Goal: Task Accomplishment & Management: Complete application form

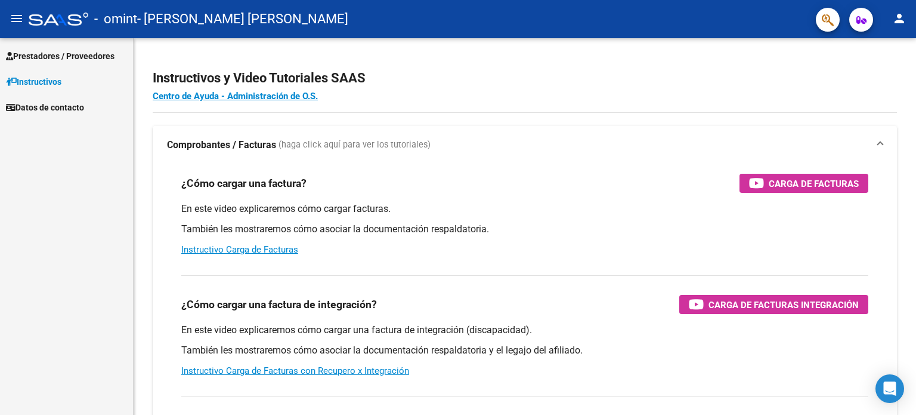
scroll to position [230, 0]
click at [72, 53] on span "Prestadores / Proveedores" at bounding box center [60, 56] width 109 height 13
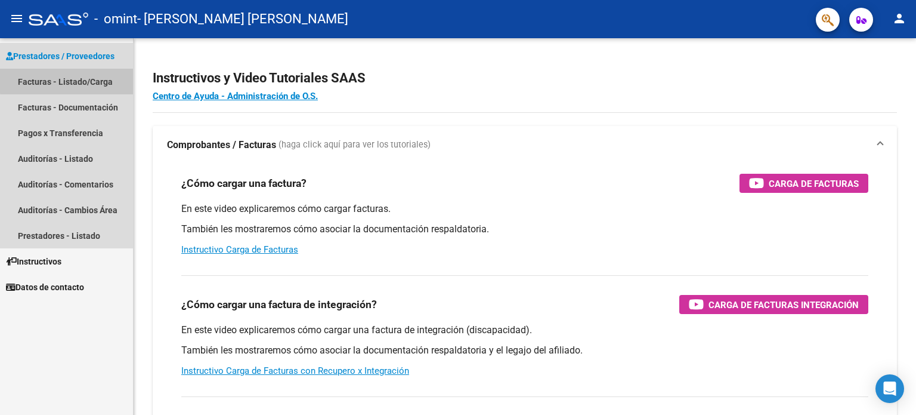
click at [84, 79] on link "Facturas - Listado/Carga" at bounding box center [66, 82] width 133 height 26
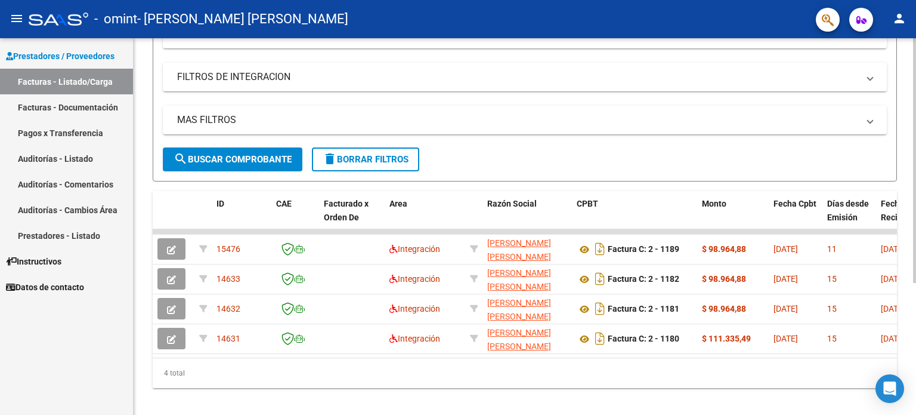
scroll to position [194, 0]
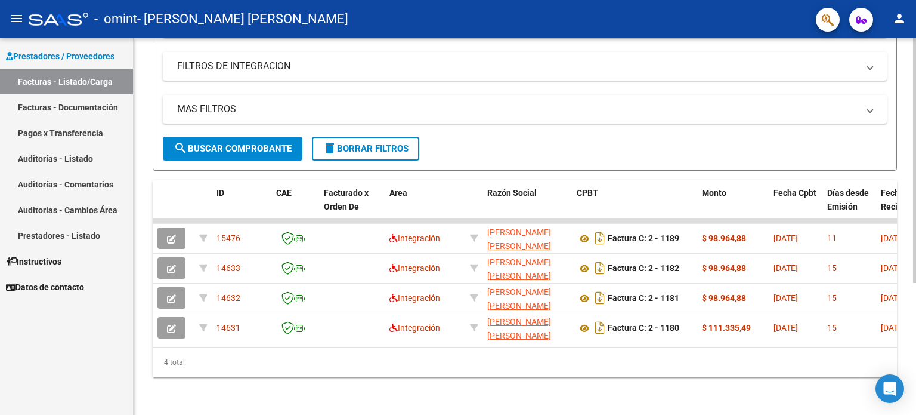
click at [916, 343] on div at bounding box center [914, 291] width 3 height 245
click at [916, 221] on div at bounding box center [914, 291] width 3 height 245
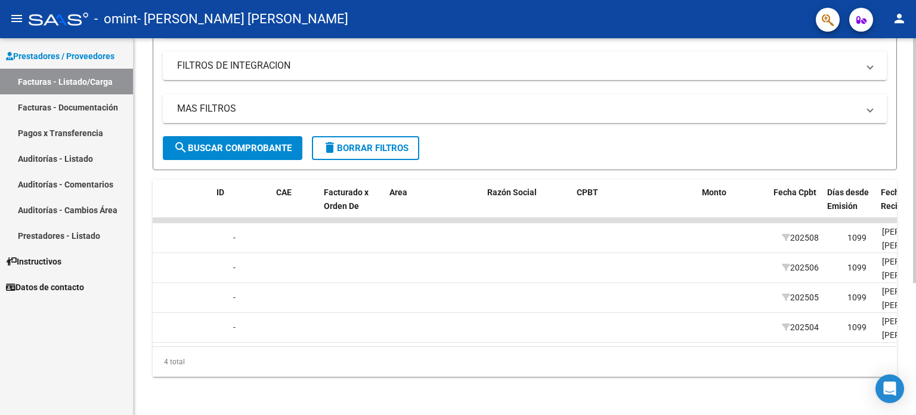
scroll to position [0, 0]
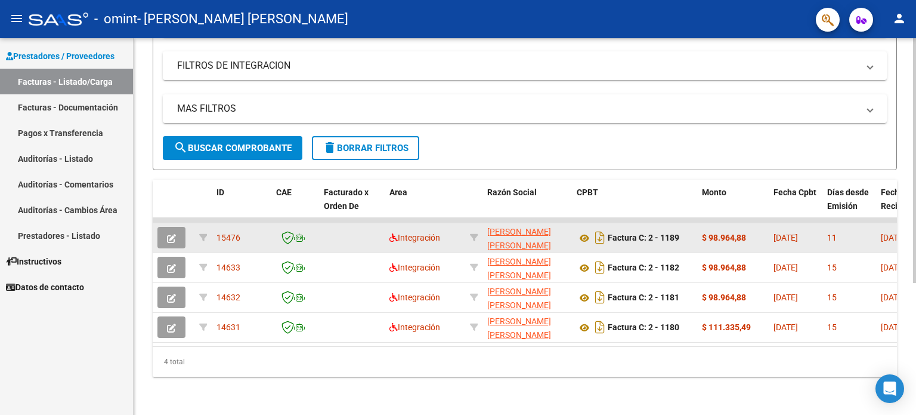
click at [167, 227] on button "button" at bounding box center [172, 237] width 28 height 21
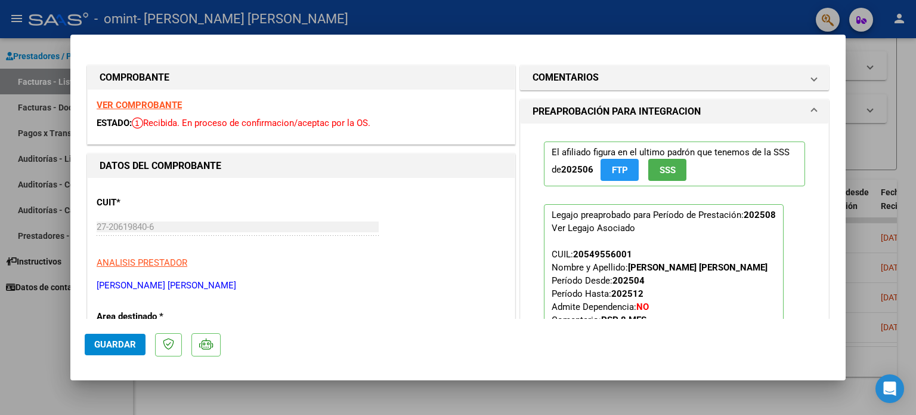
click at [848, 26] on div at bounding box center [458, 207] width 916 height 415
type input "$ 0,00"
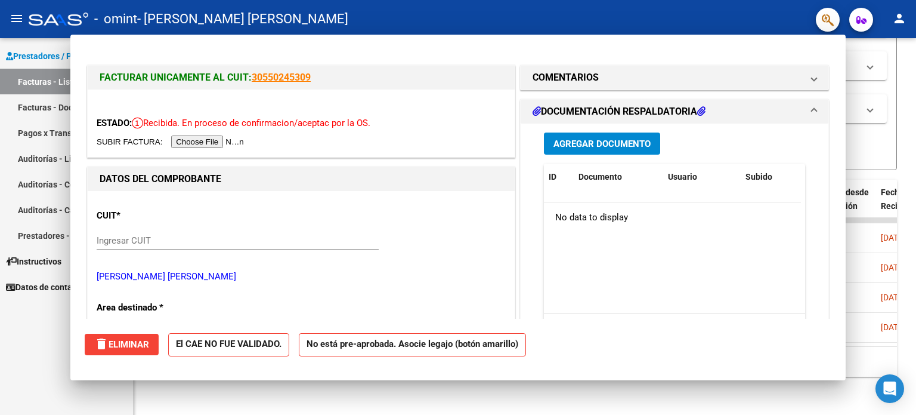
click at [848, 26] on mat-toolbar "menu - omint - [PERSON_NAME] [PERSON_NAME] person" at bounding box center [458, 19] width 916 height 38
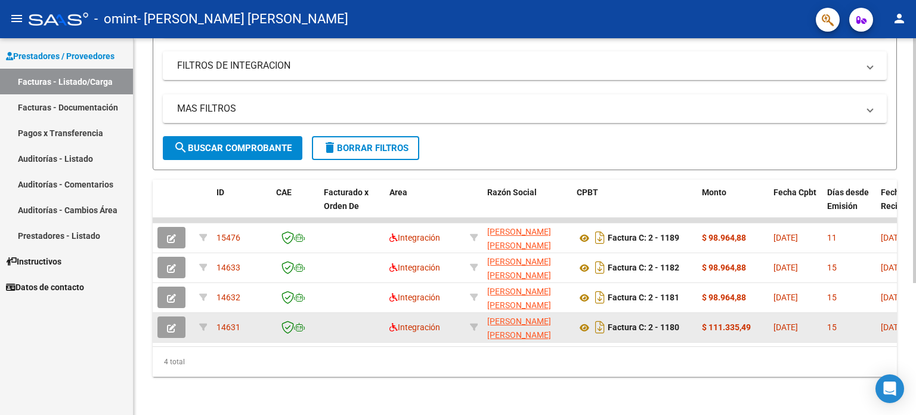
click at [188, 316] on div at bounding box center [174, 326] width 32 height 21
click at [171, 323] on icon "button" at bounding box center [171, 327] width 9 height 9
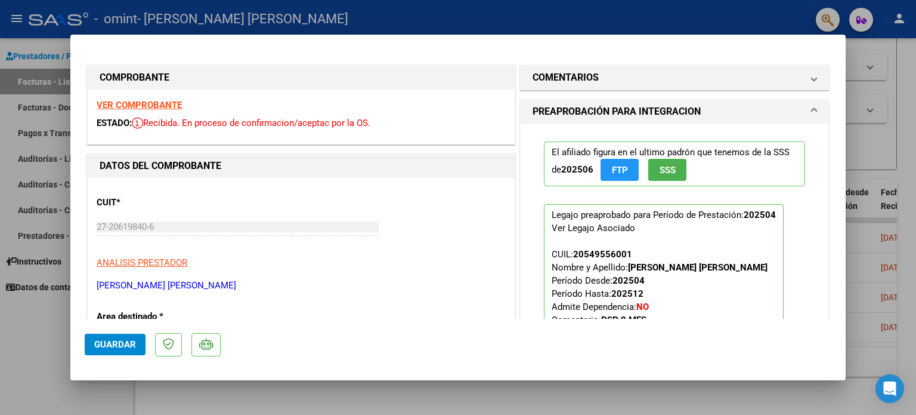
drag, startPoint x: 171, startPoint y: 317, endPoint x: 279, endPoint y: 319, distance: 108.6
type textarea "Integración Período de Prestación (Ej: 202305 para [DATE] Una vez que se asoció…"
click at [279, 319] on mat-dialog-container "COMPROBANTE VER COMPROBANTE ESTADO: Recibida. En proceso de confirmacion/acepta…" at bounding box center [458, 207] width 776 height 345
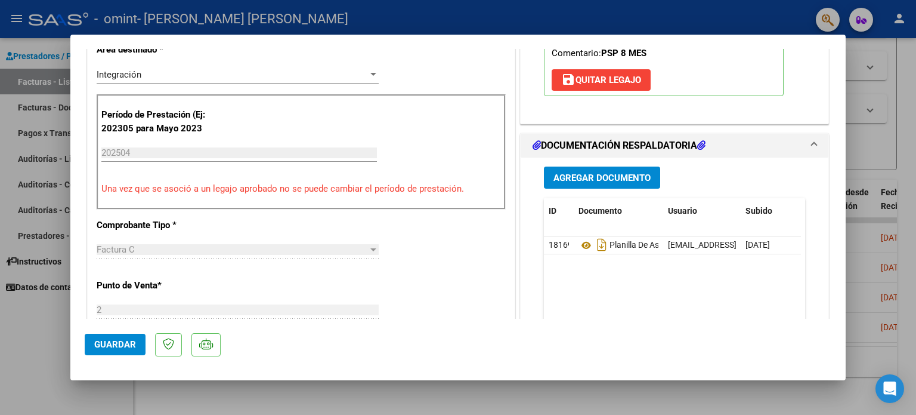
scroll to position [276, 0]
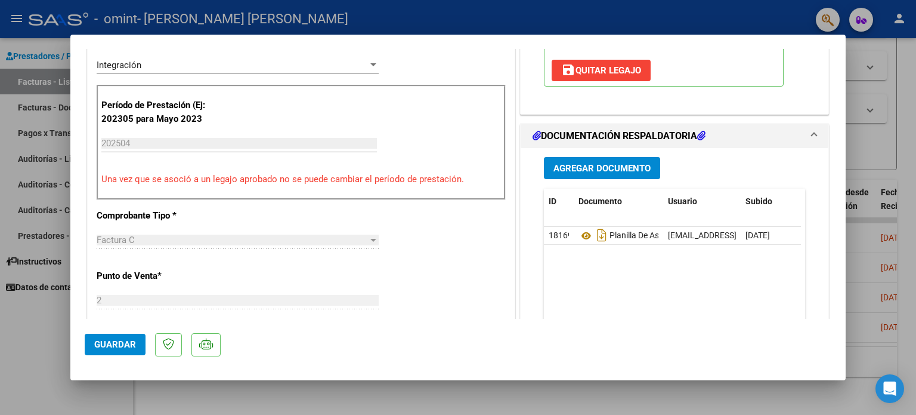
click at [723, 322] on mat-dialog-actions "Guardar" at bounding box center [458, 342] width 747 height 47
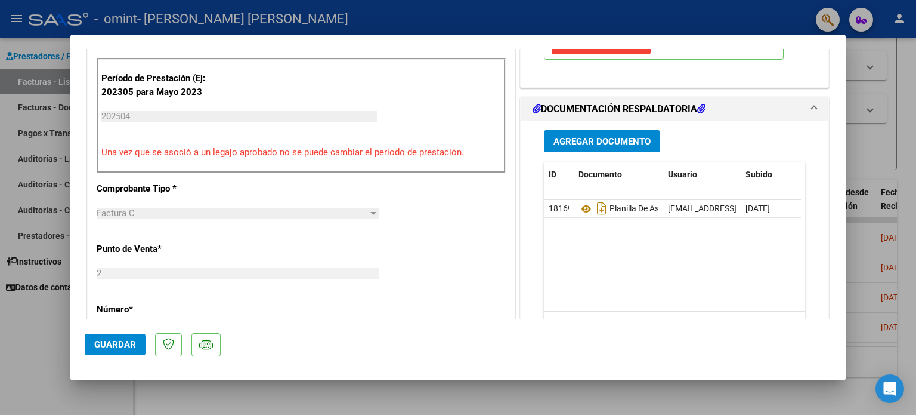
scroll to position [305, 0]
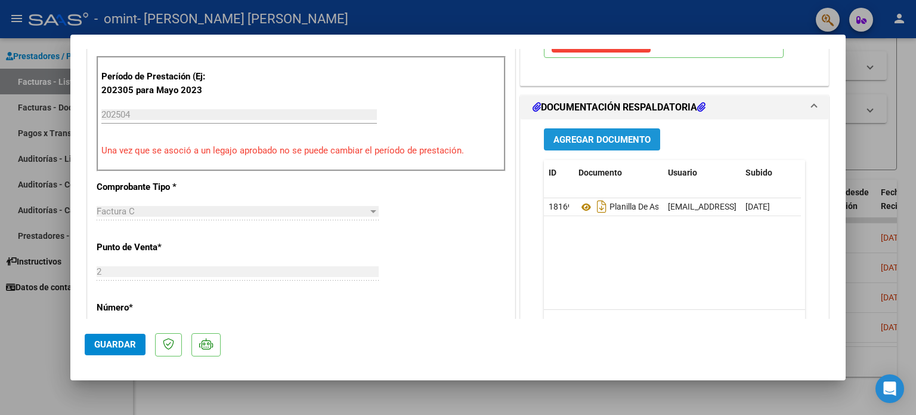
click at [591, 143] on span "Agregar Documento" at bounding box center [602, 139] width 97 height 11
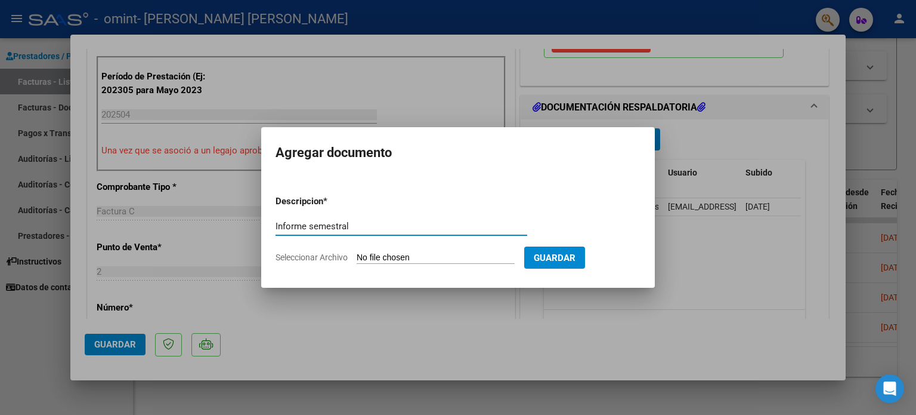
type input "Informe semestral"
click at [396, 254] on input "Seleccionar Archivo" at bounding box center [436, 257] width 158 height 11
type input "C:\fakepath\[PERSON_NAME]-Informe formato Omint 6 2025.pdf"
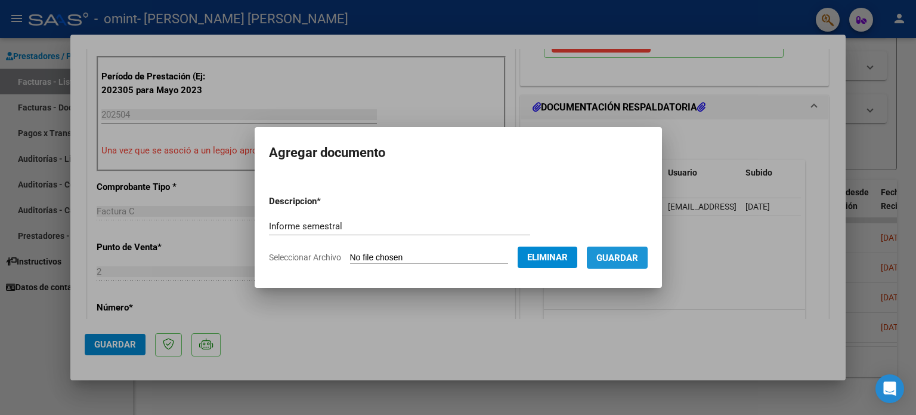
click at [637, 255] on span "Guardar" at bounding box center [618, 257] width 42 height 11
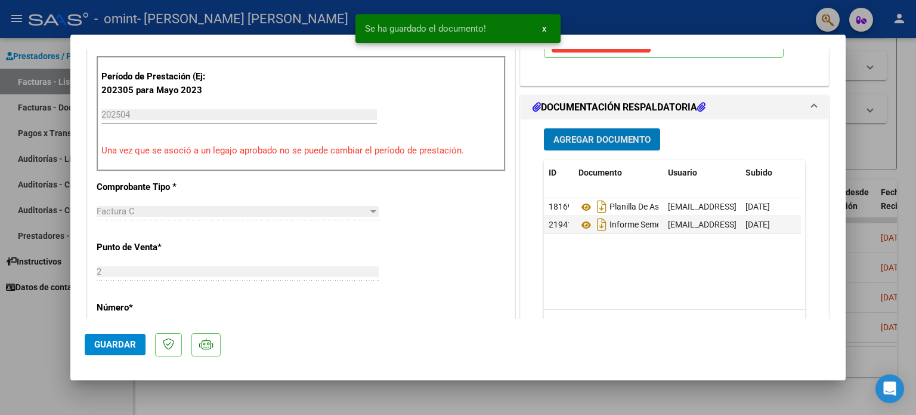
click at [110, 348] on span "Guardar" at bounding box center [115, 344] width 42 height 11
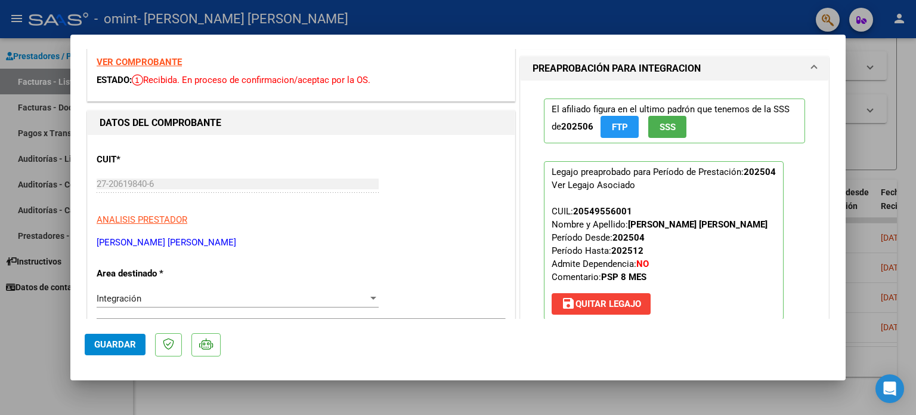
scroll to position [0, 0]
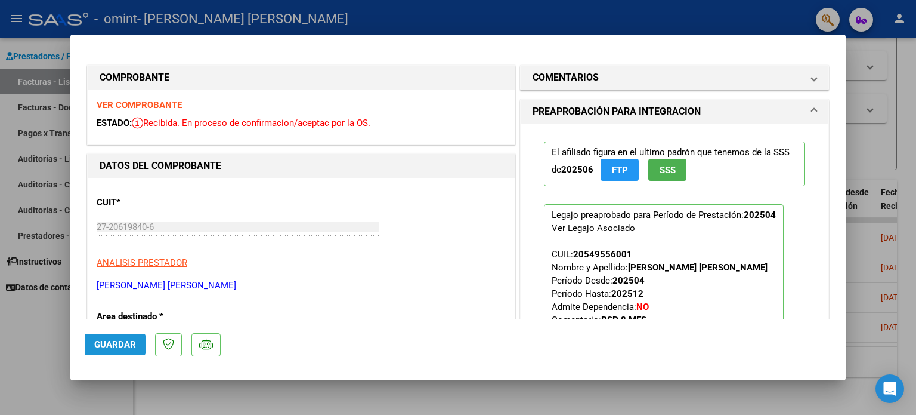
click at [122, 347] on span "Guardar" at bounding box center [115, 344] width 42 height 11
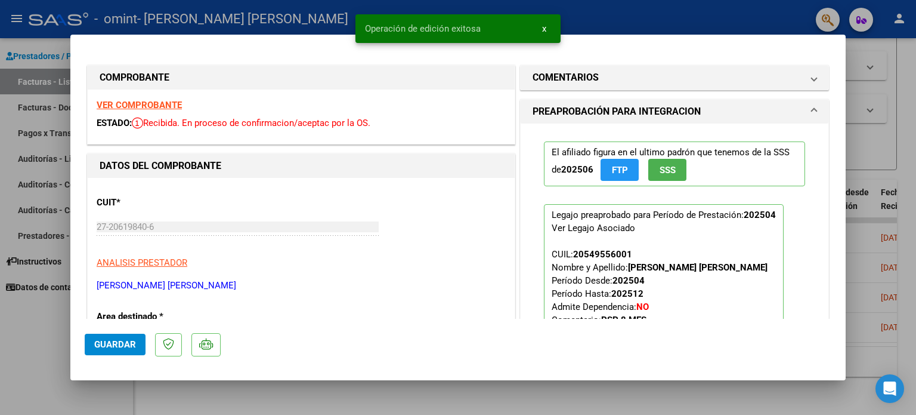
click at [916, 102] on div at bounding box center [458, 207] width 916 height 415
type input "$ 0,00"
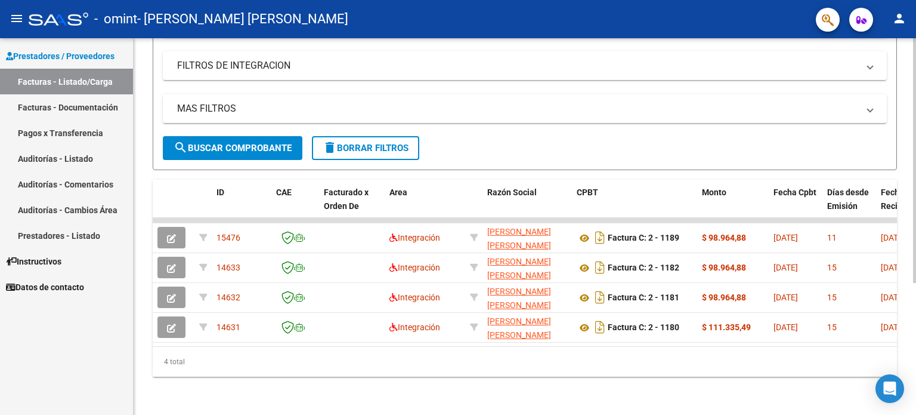
click at [903, 248] on div "Video tutorial PRESTADORES -> Listado de CPBTs Emitidos por Prestadores / Prove…" at bounding box center [527, 129] width 786 height 571
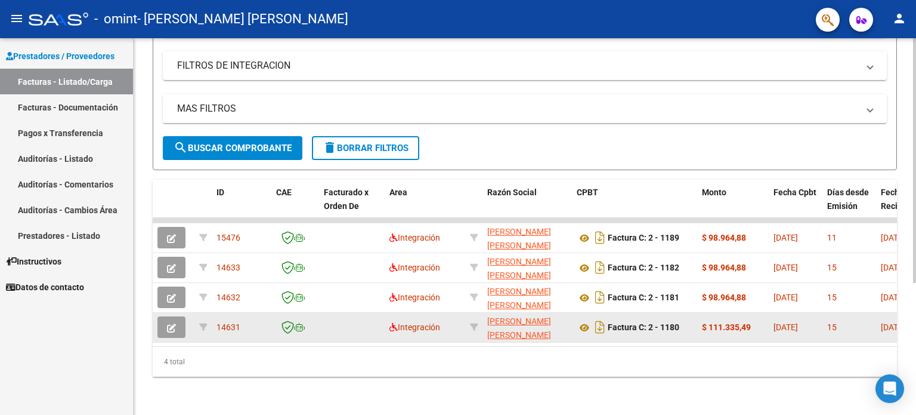
click at [174, 323] on icon "button" at bounding box center [171, 327] width 9 height 9
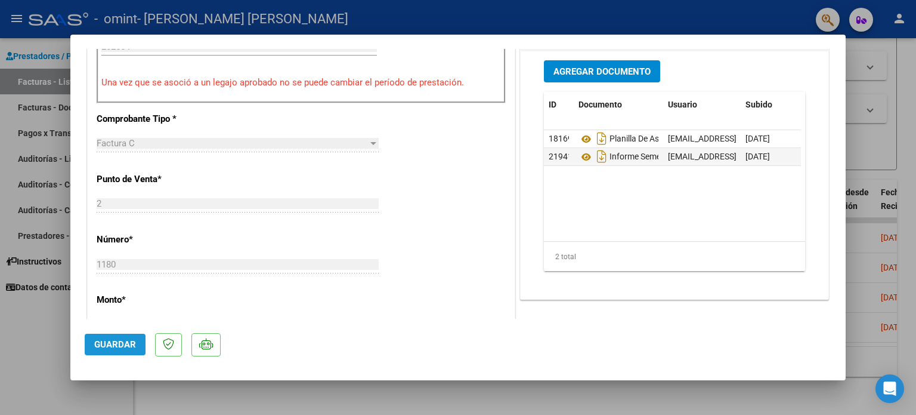
click at [124, 344] on span "Guardar" at bounding box center [115, 344] width 42 height 11
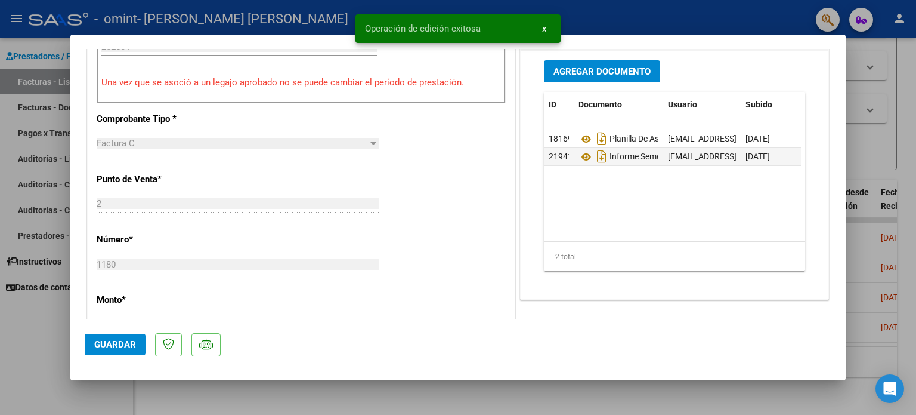
click at [802, 391] on div at bounding box center [458, 207] width 916 height 415
type input "$ 0,00"
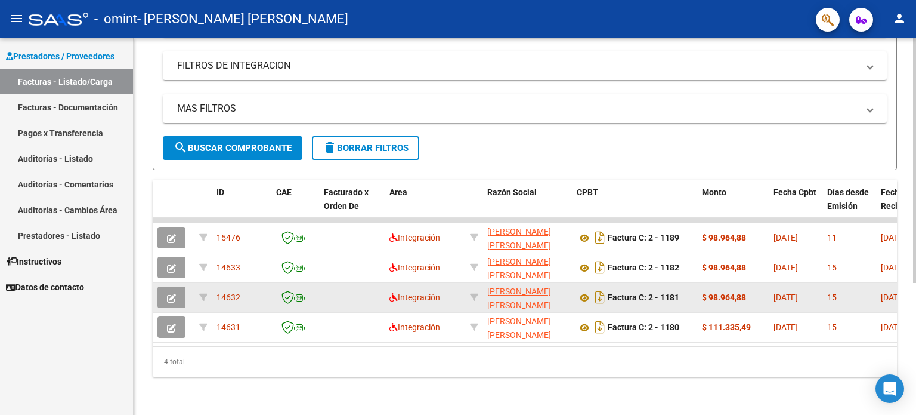
click at [167, 294] on icon "button" at bounding box center [171, 298] width 9 height 9
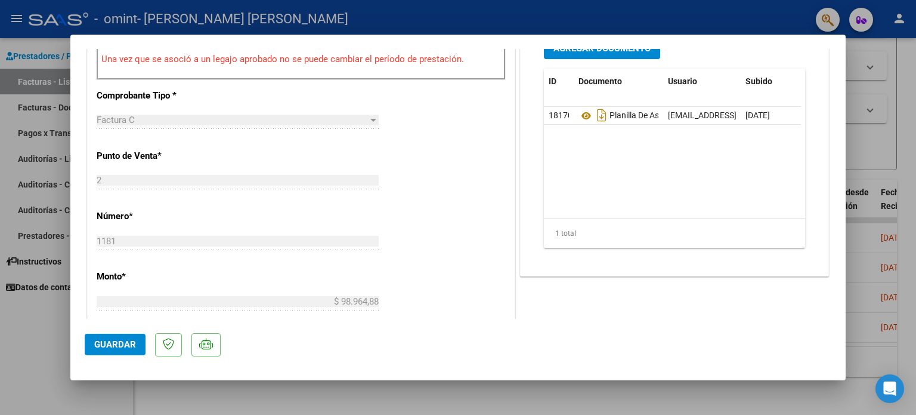
scroll to position [381, 0]
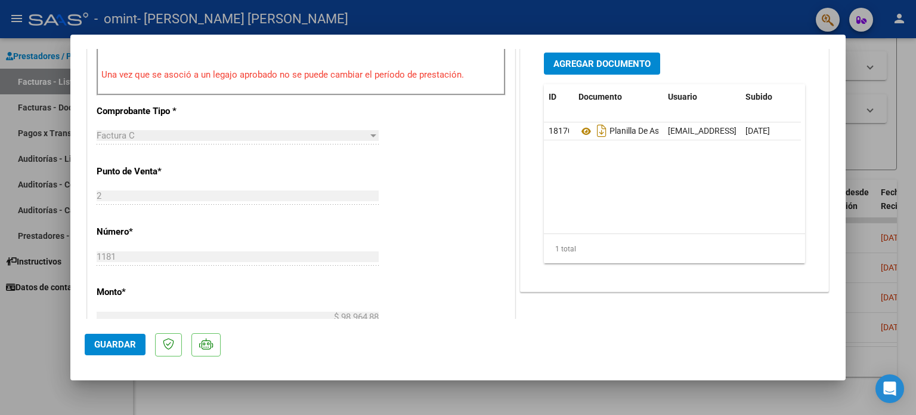
click at [572, 397] on div at bounding box center [458, 207] width 916 height 415
type input "$ 0,00"
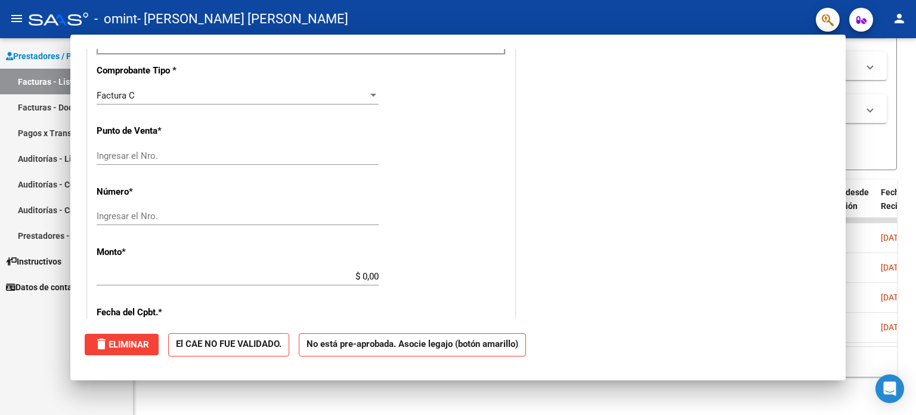
scroll to position [0, 0]
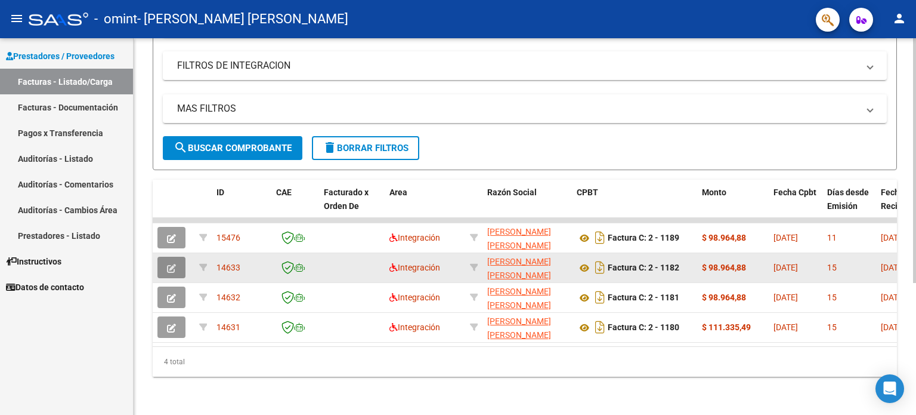
click at [172, 264] on icon "button" at bounding box center [171, 268] width 9 height 9
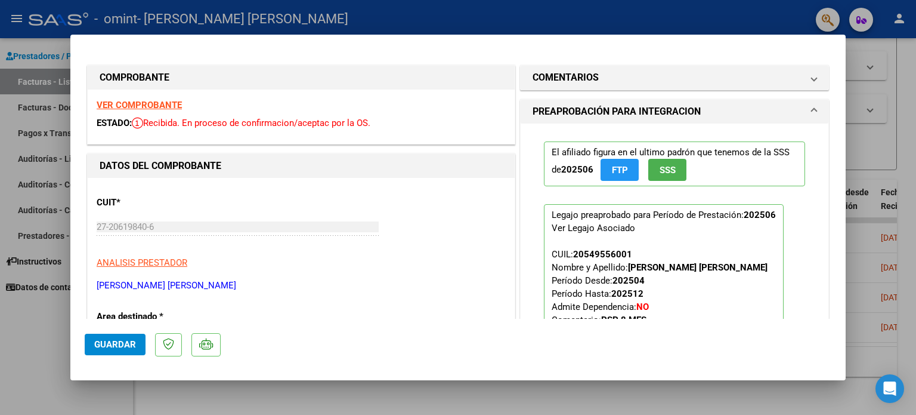
scroll to position [708, 0]
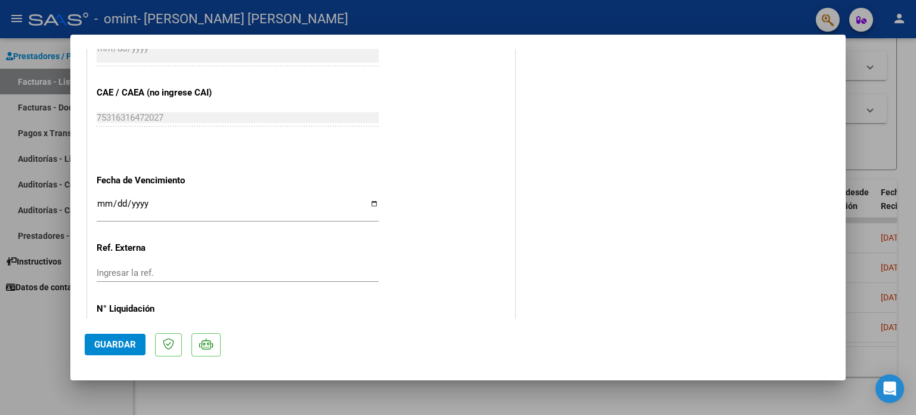
click at [134, 343] on span "Guardar" at bounding box center [115, 344] width 42 height 11
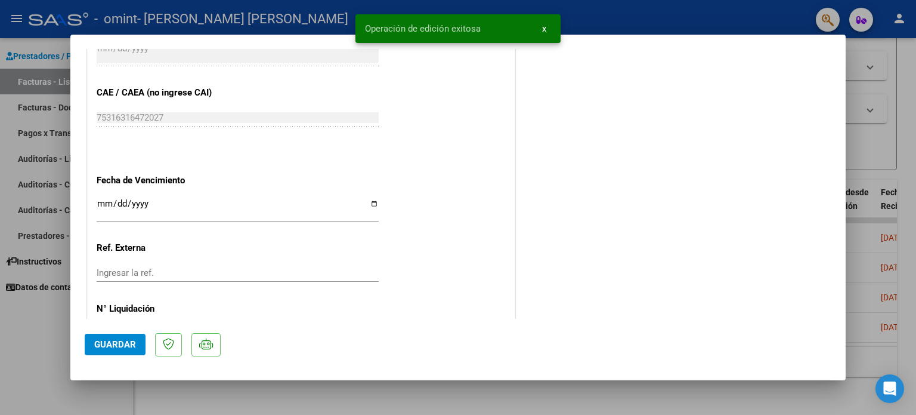
click at [750, 399] on div at bounding box center [458, 207] width 916 height 415
type input "$ 0,00"
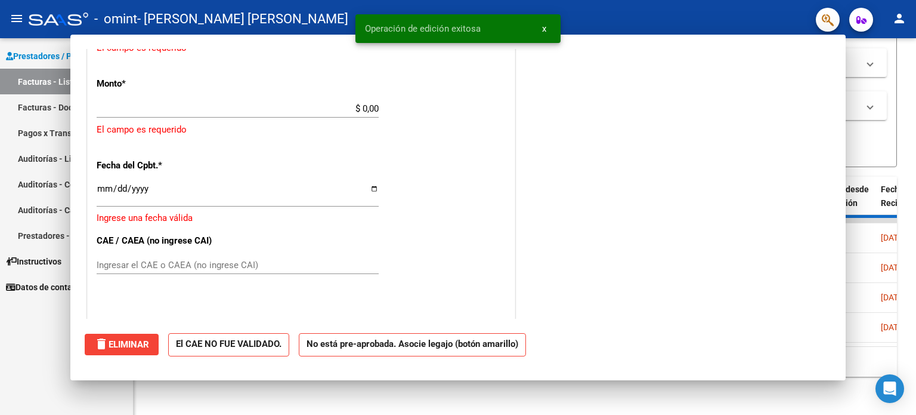
scroll to position [848, 0]
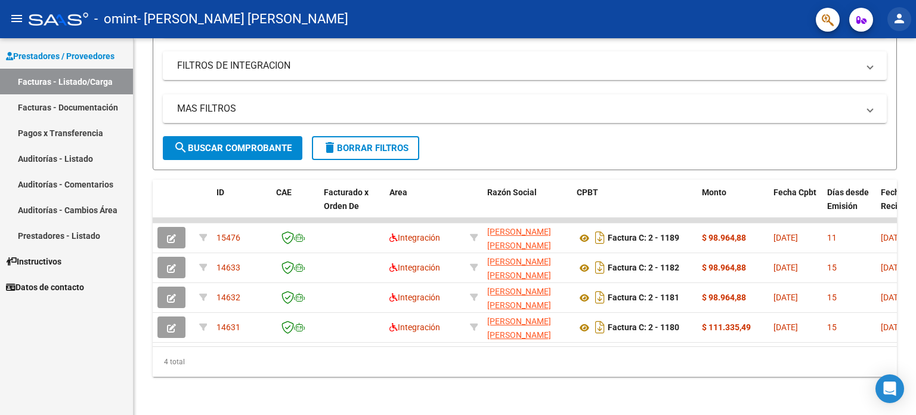
click at [902, 18] on mat-icon "person" at bounding box center [900, 18] width 14 height 14
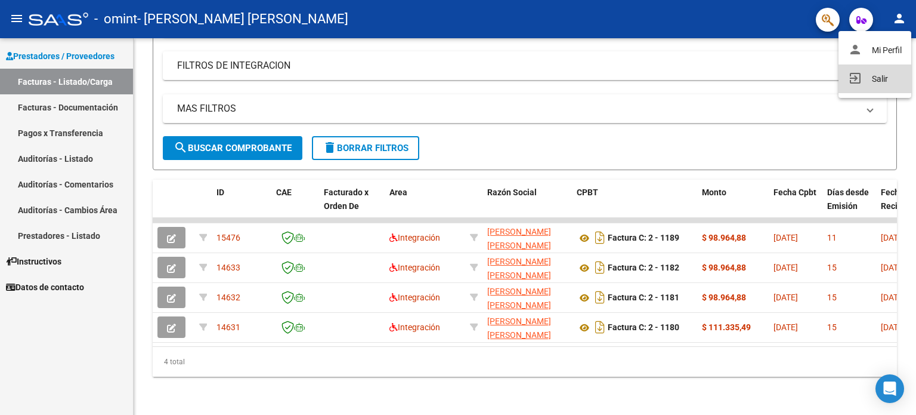
click at [888, 79] on button "exit_to_app Salir" at bounding box center [875, 78] width 73 height 29
